Goal: Participate in discussion: Engage in conversation with other users on a specific topic

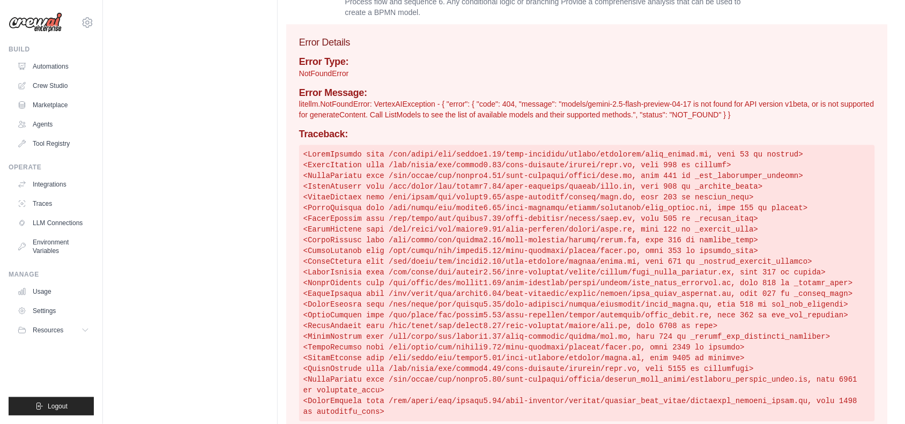
scroll to position [696, 0]
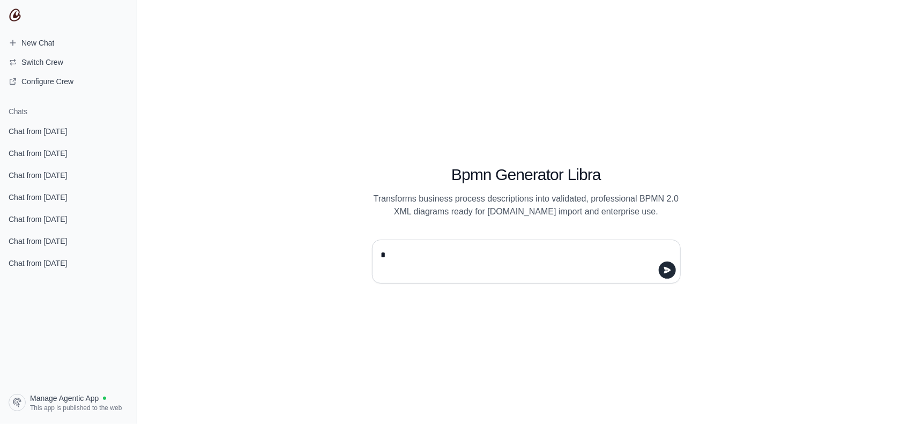
type textarea "**"
